Goal: Transaction & Acquisition: Purchase product/service

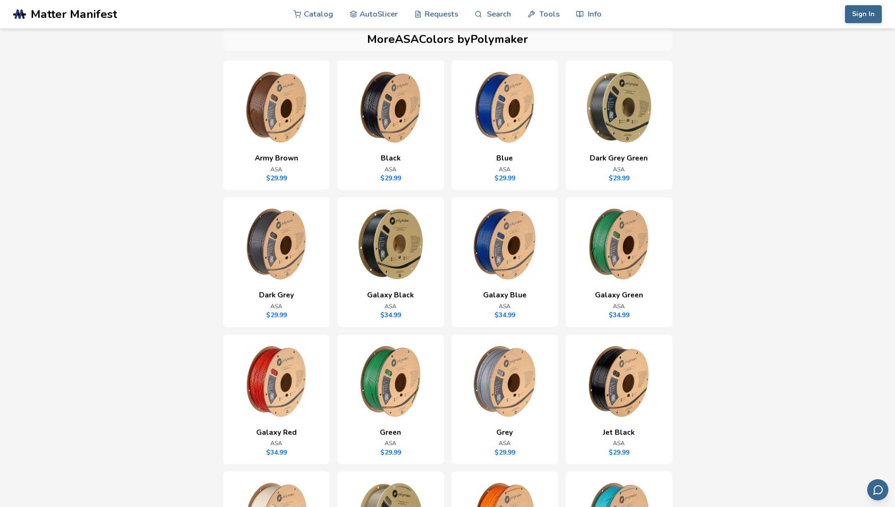
scroll to position [251, 0]
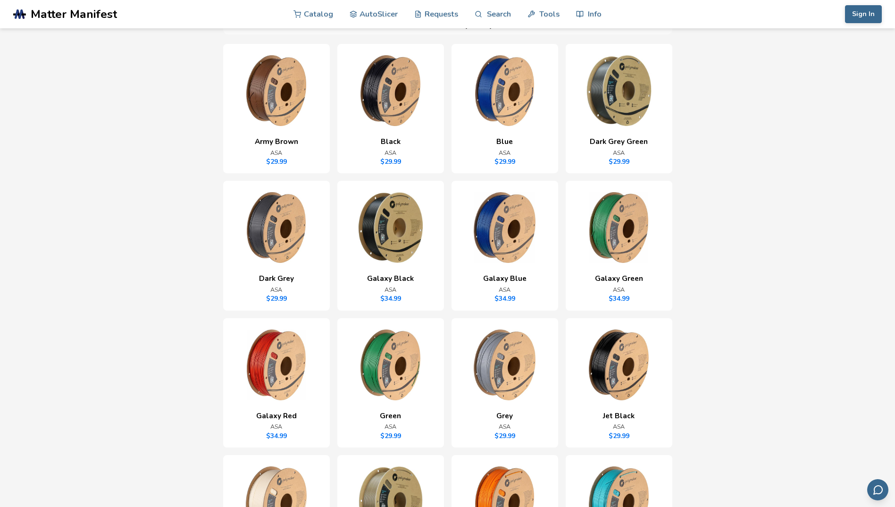
click at [384, 358] on img at bounding box center [391, 364] width 84 height 71
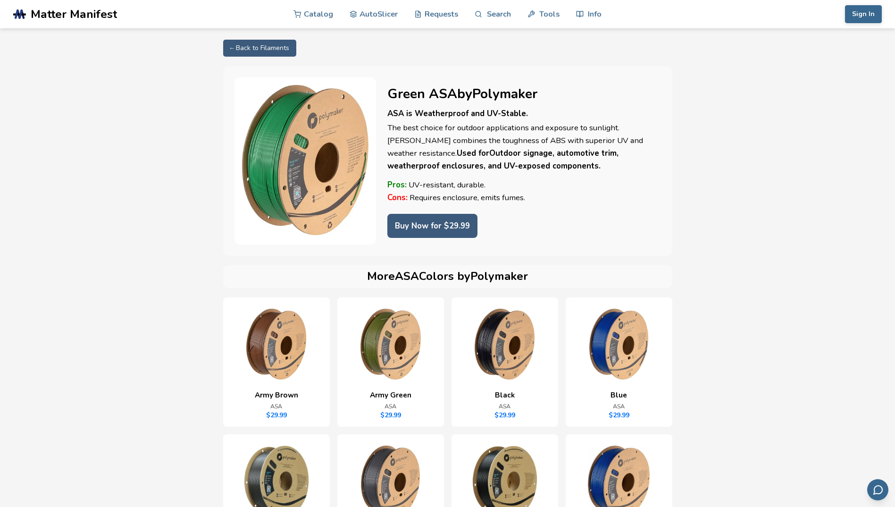
click at [454, 228] on link "Buy Now for $ 29.99" at bounding box center [432, 226] width 90 height 24
